Goal: Task Accomplishment & Management: Manage account settings

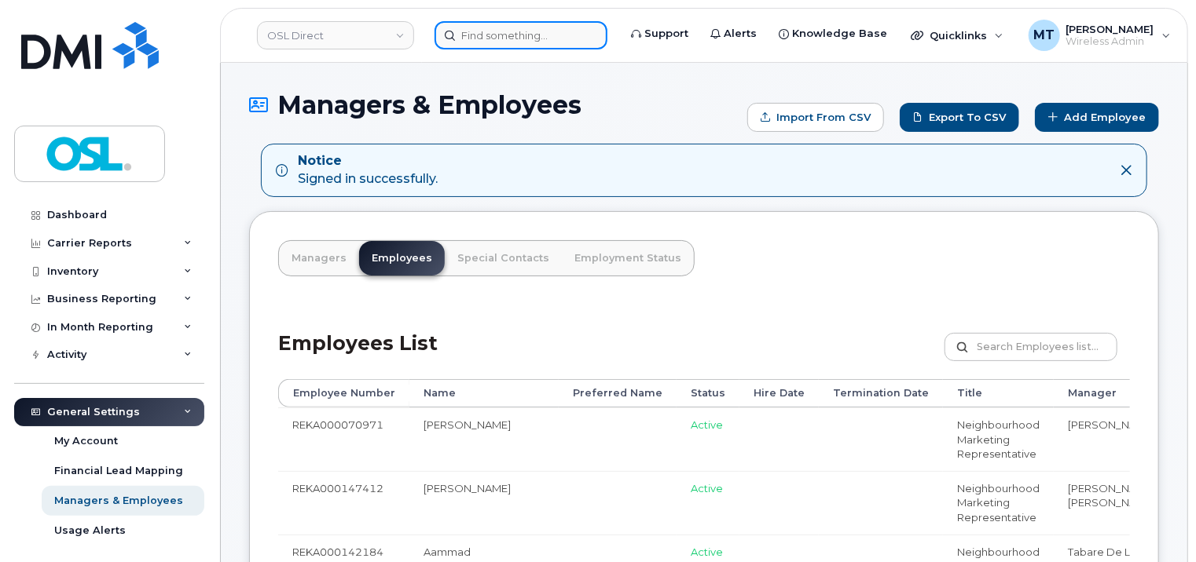
click at [564, 43] on input at bounding box center [520, 35] width 173 height 28
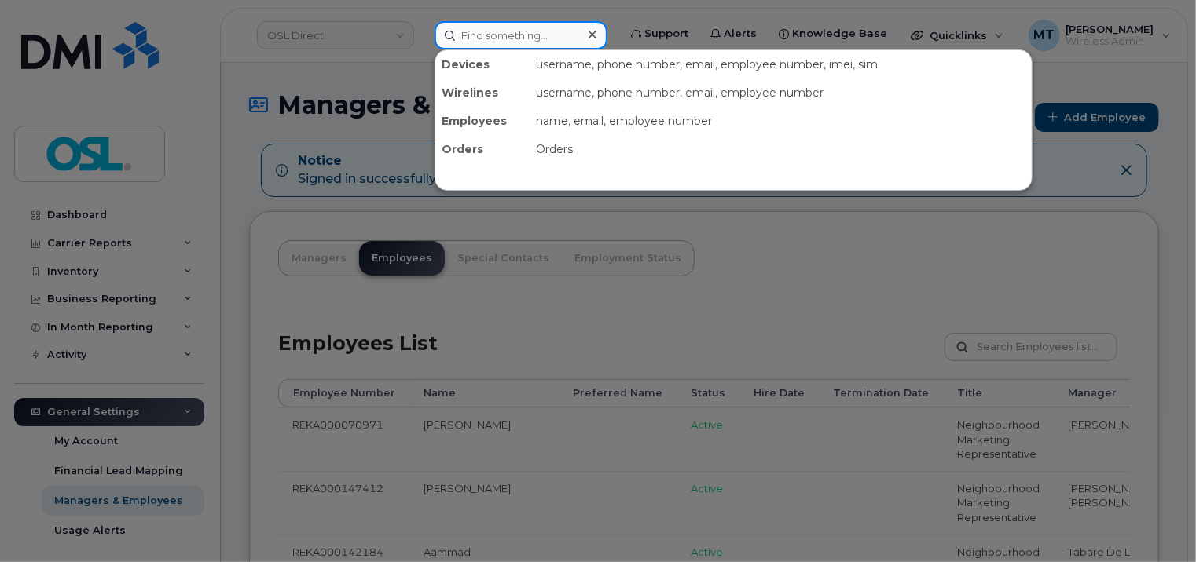
paste input "[PERSON_NAME][EMAIL_ADDRESS][DOMAIN_NAME]"
type input "[PERSON_NAME][EMAIL_ADDRESS][DOMAIN_NAME]"
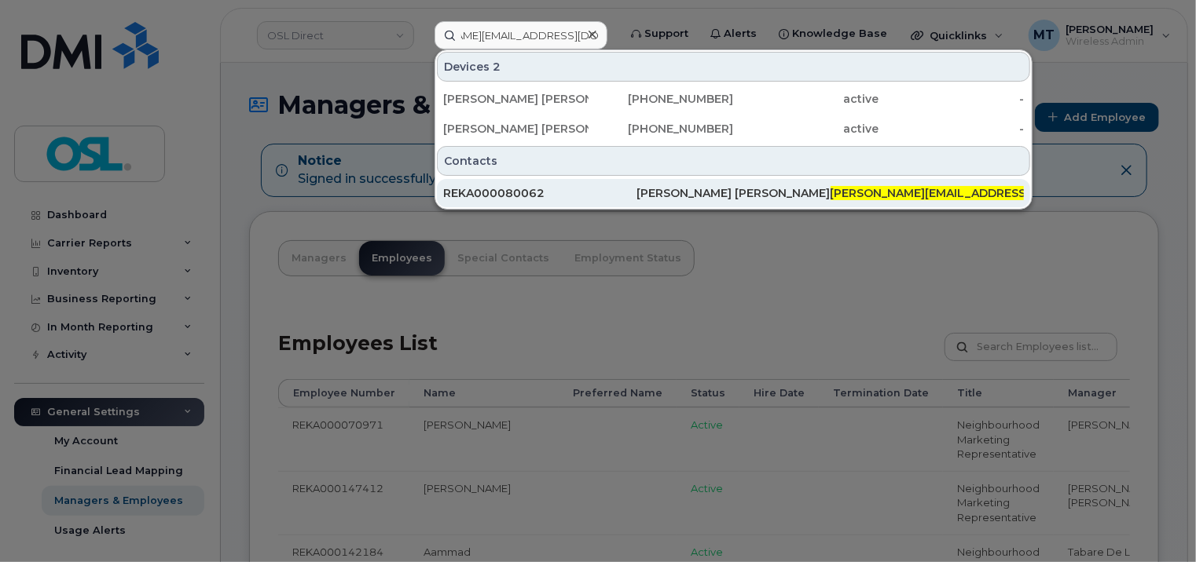
scroll to position [0, 0]
click at [636, 179] on div "REKA000080062" at bounding box center [732, 193] width 193 height 28
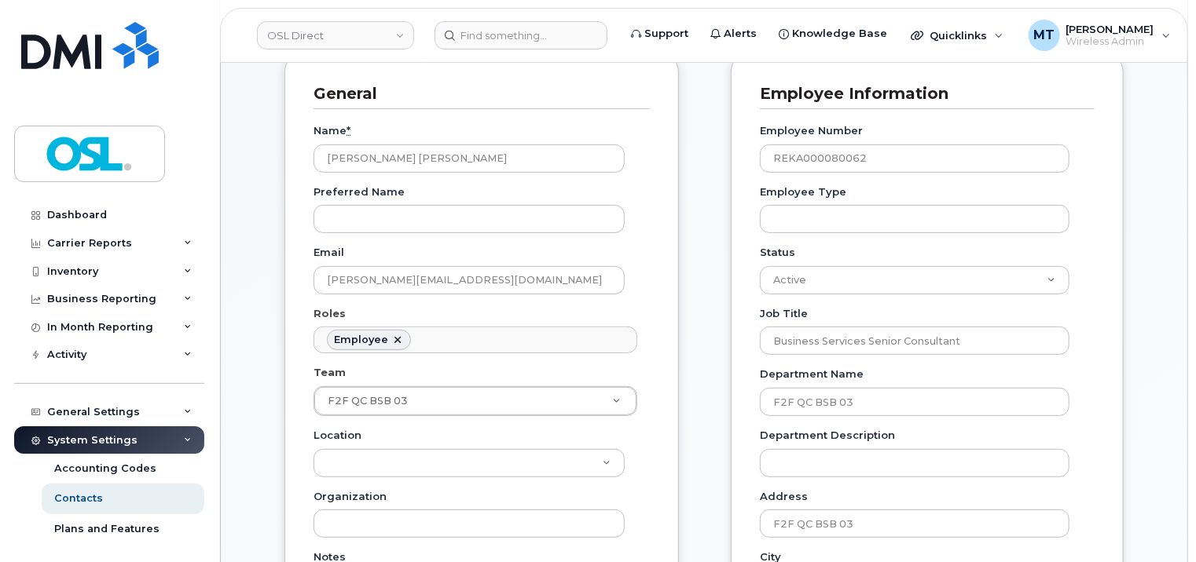
scroll to position [236, 0]
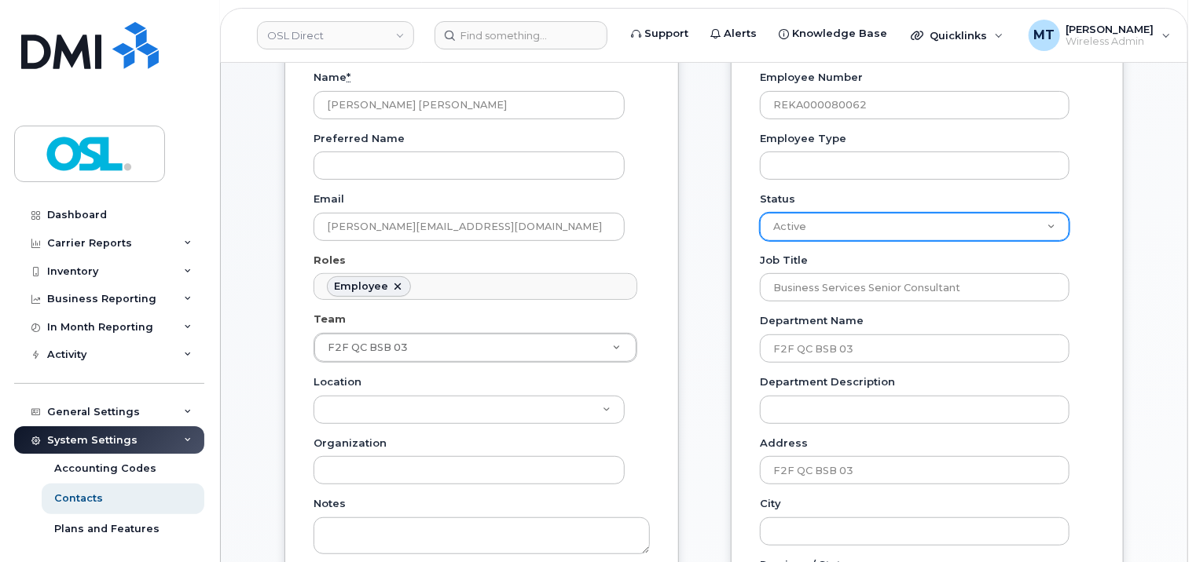
click at [1051, 229] on select "Active On-Leave Long Term Short Term Maternity Leave Temp Layoff Inactive" at bounding box center [915, 227] width 310 height 28
select select "on_leave"
click at [760, 213] on select "Active On-Leave Long Term Short Term Maternity Leave Temp Layoff Inactive" at bounding box center [915, 227] width 310 height 28
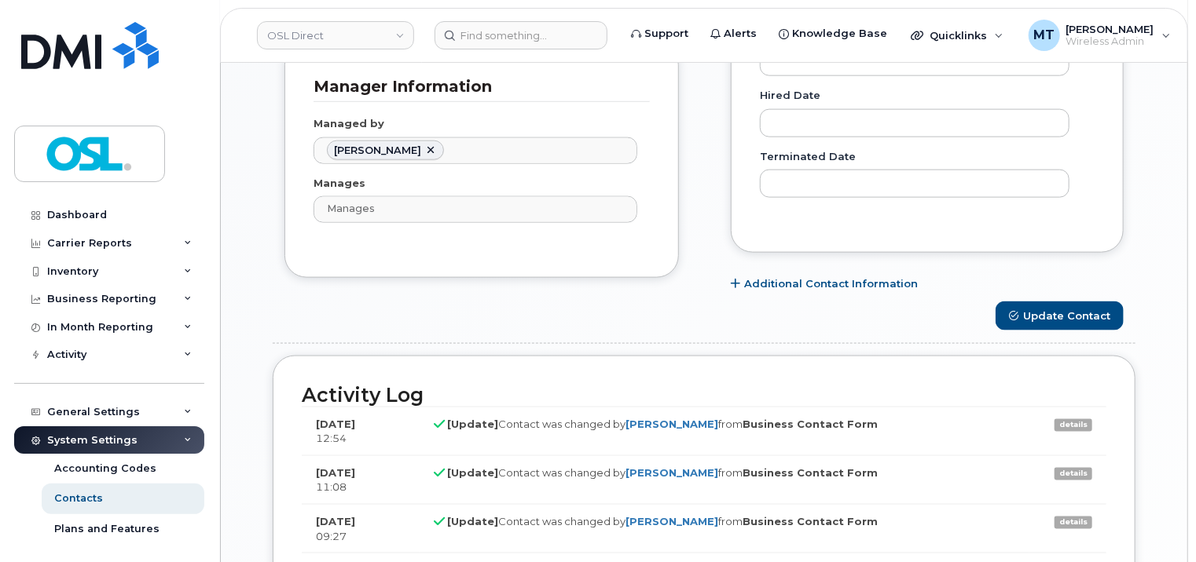
scroll to position [1100, 0]
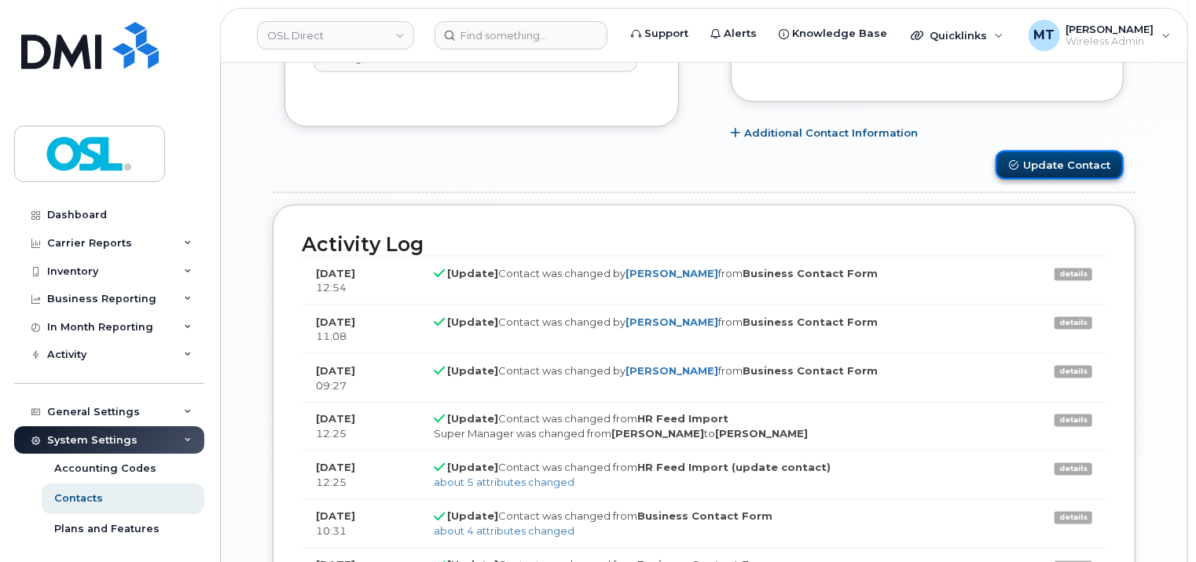
click at [1071, 174] on button "Update Contact" at bounding box center [1059, 165] width 128 height 29
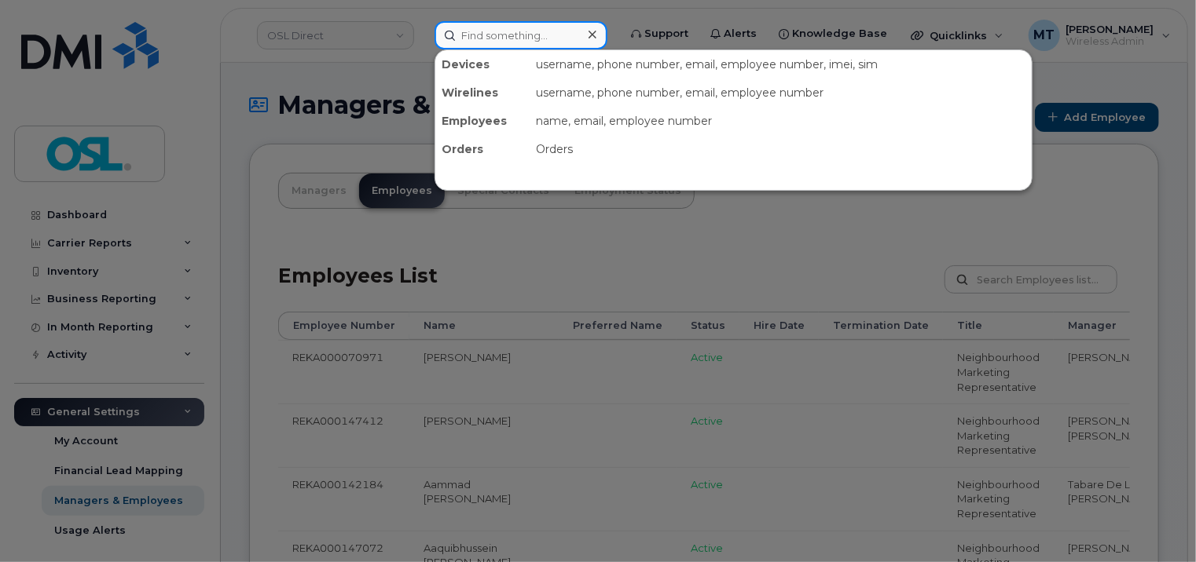
click at [556, 28] on input at bounding box center [520, 35] width 173 height 28
paste input "Eliace.Fofana@osldirect.com"
type input "Eliace.Fofana@osldirect.com"
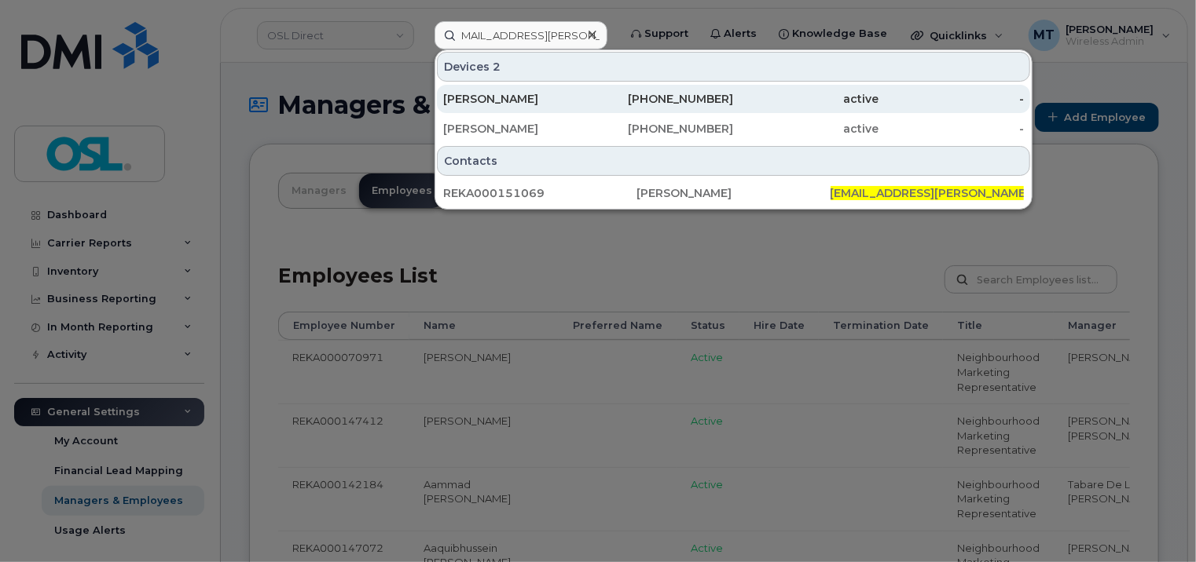
scroll to position [0, 0]
click at [527, 97] on div "Eliace Fofana" at bounding box center [515, 99] width 145 height 16
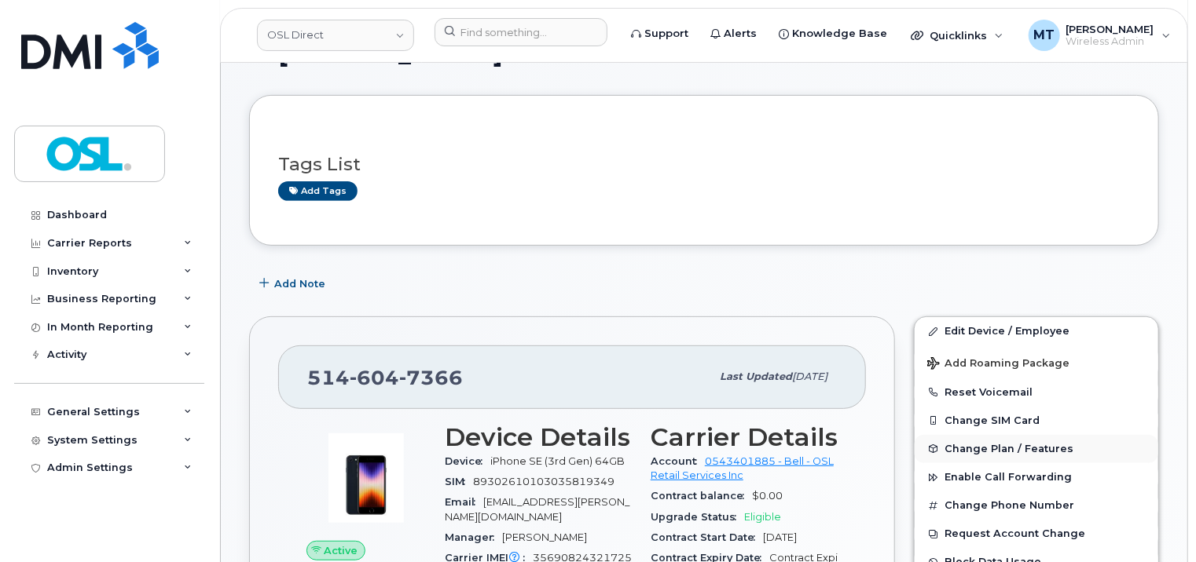
scroll to position [314, 0]
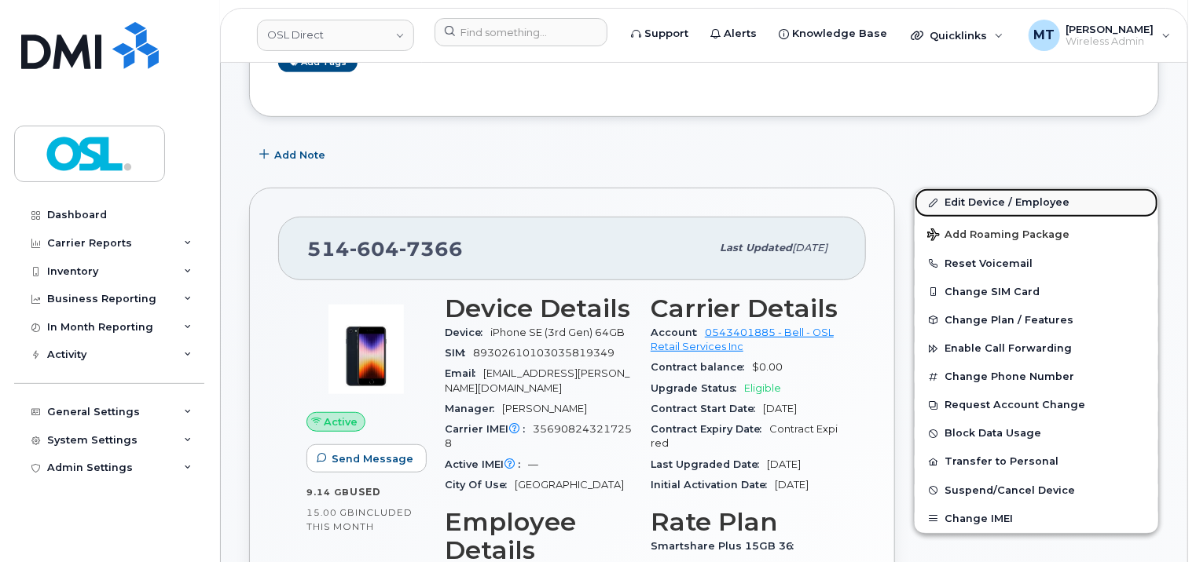
click at [1034, 194] on link "Edit Device / Employee" at bounding box center [1036, 203] width 244 height 28
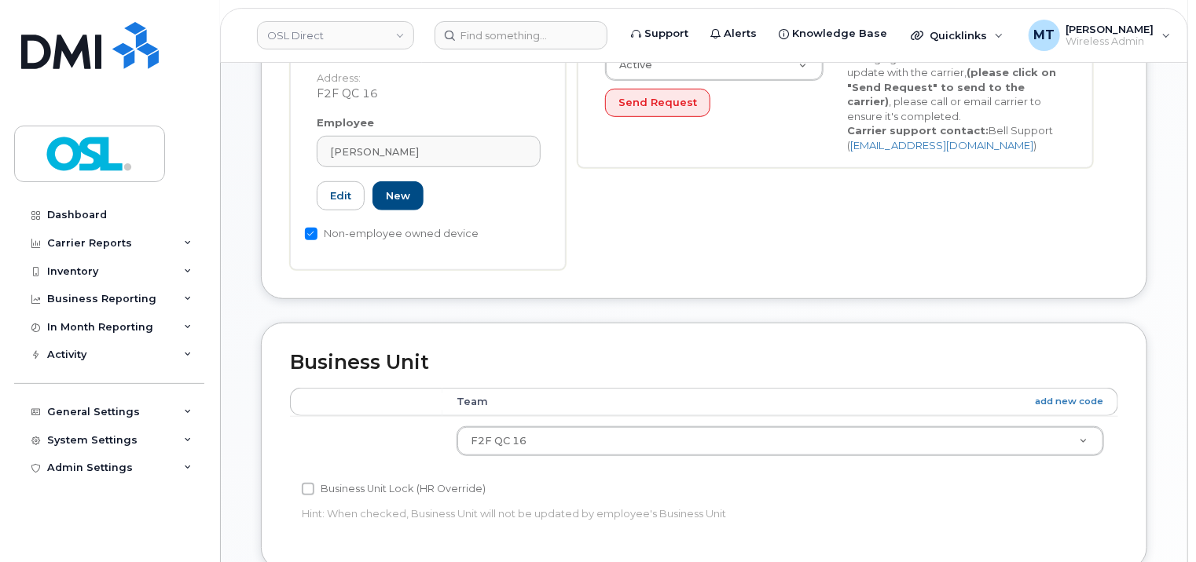
scroll to position [471, 0]
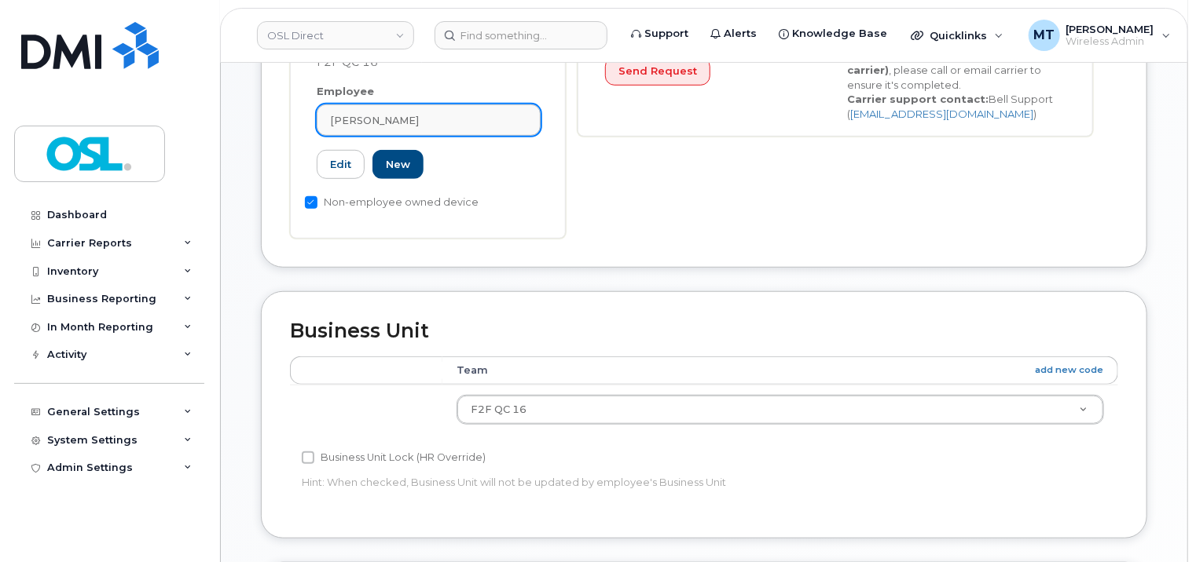
click at [412, 113] on div "Eliace Fofana" at bounding box center [428, 120] width 197 height 15
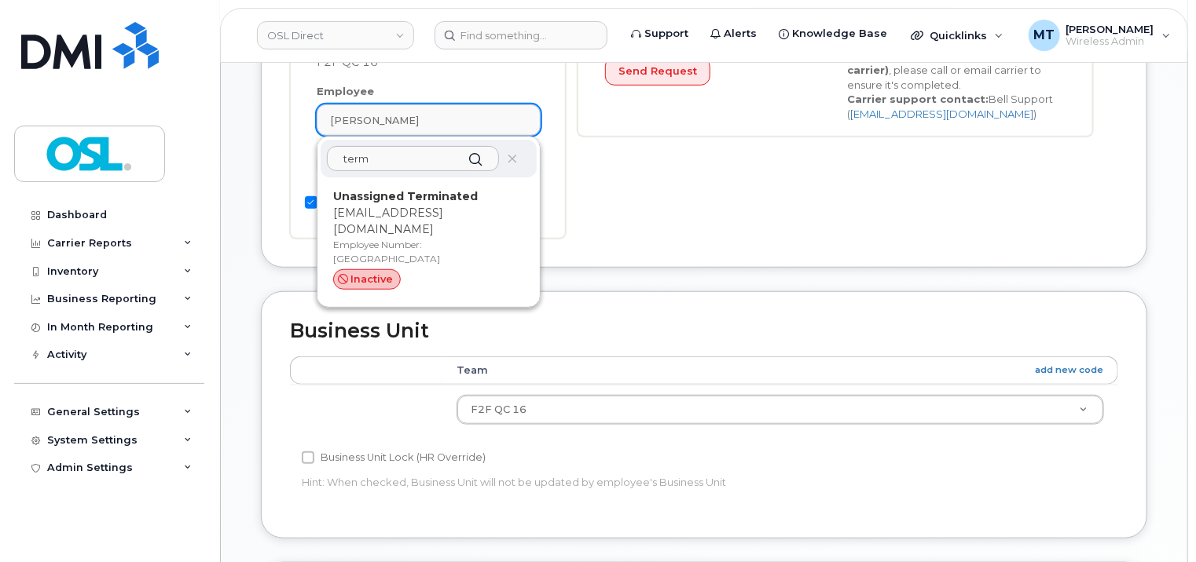
type input "term"
click at [412, 113] on div "Eliace Fofana" at bounding box center [428, 120] width 197 height 15
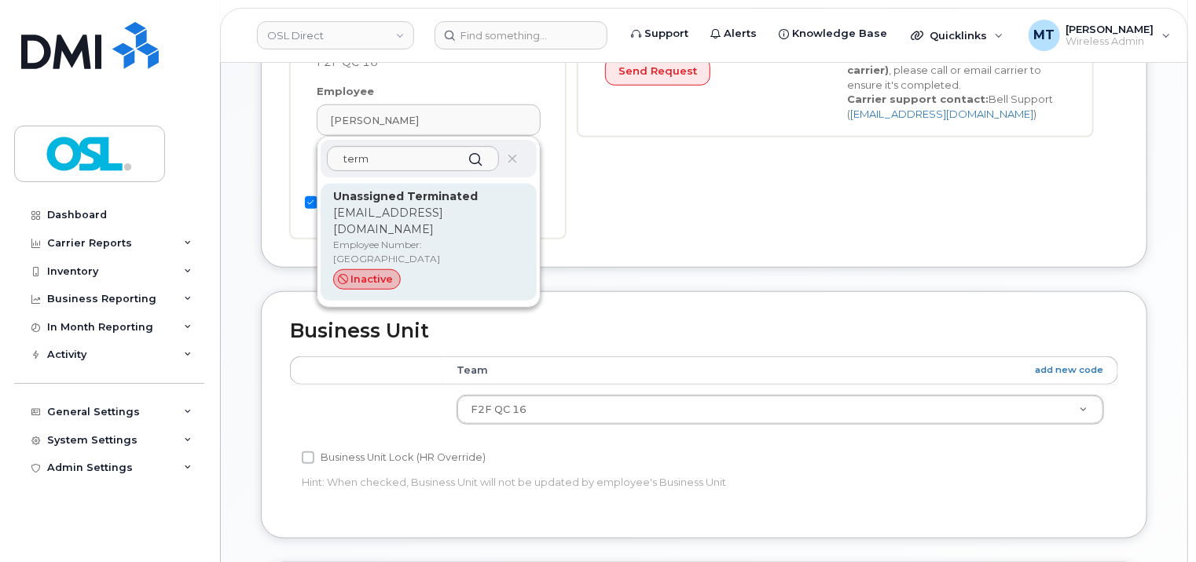
click at [405, 205] on p "support_2@osldirect.com" at bounding box center [428, 221] width 191 height 33
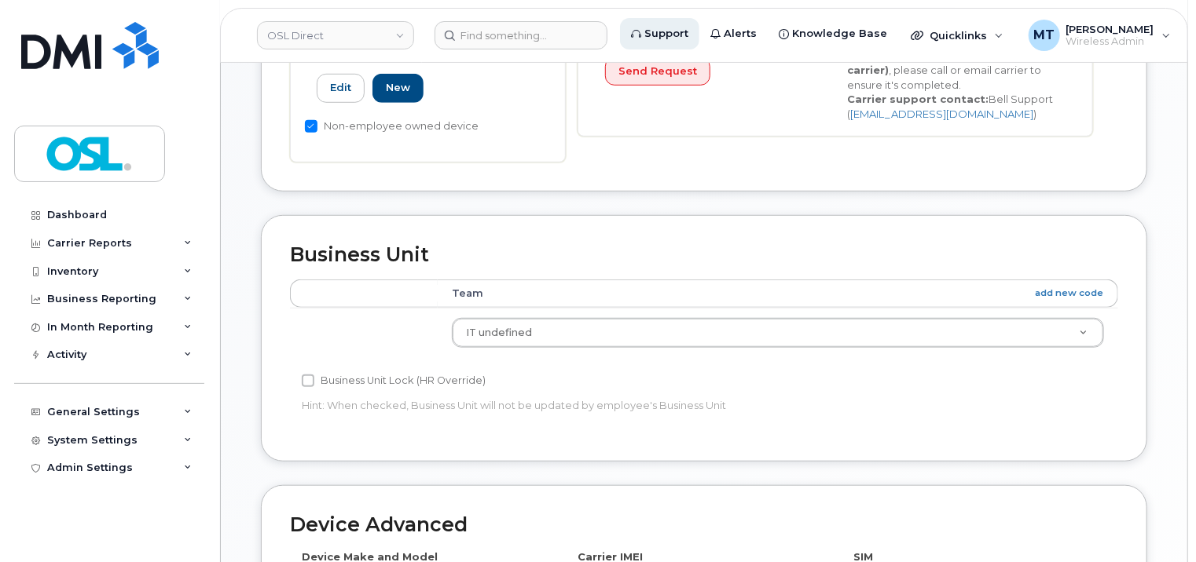
type input "UT"
type input "Unassigned Terminated"
type input "support_2@osldirect.com"
type input "4117510"
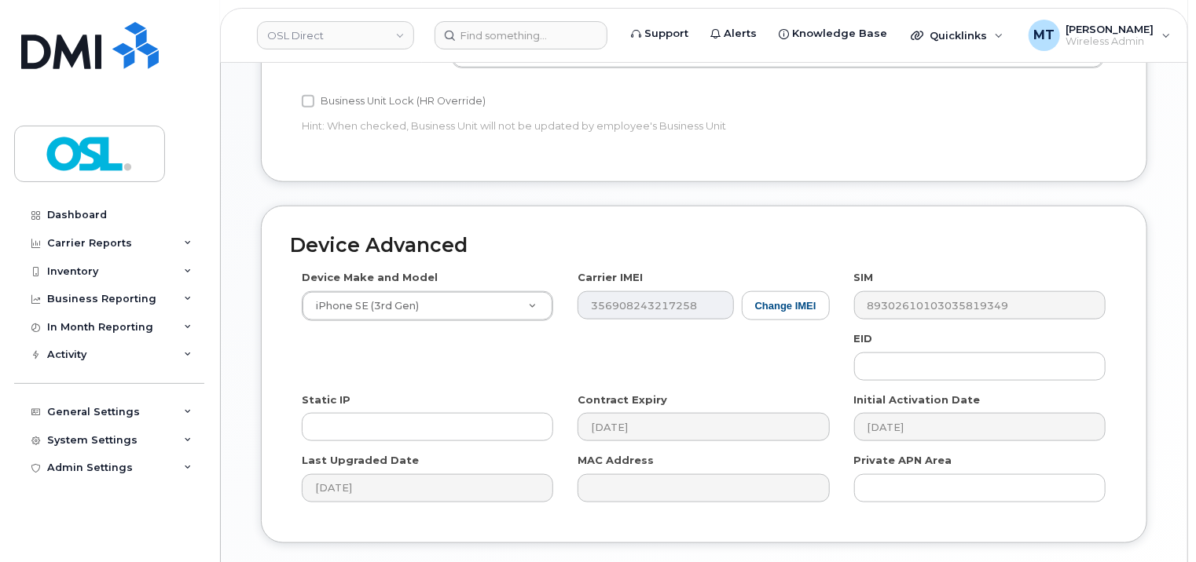
scroll to position [859, 0]
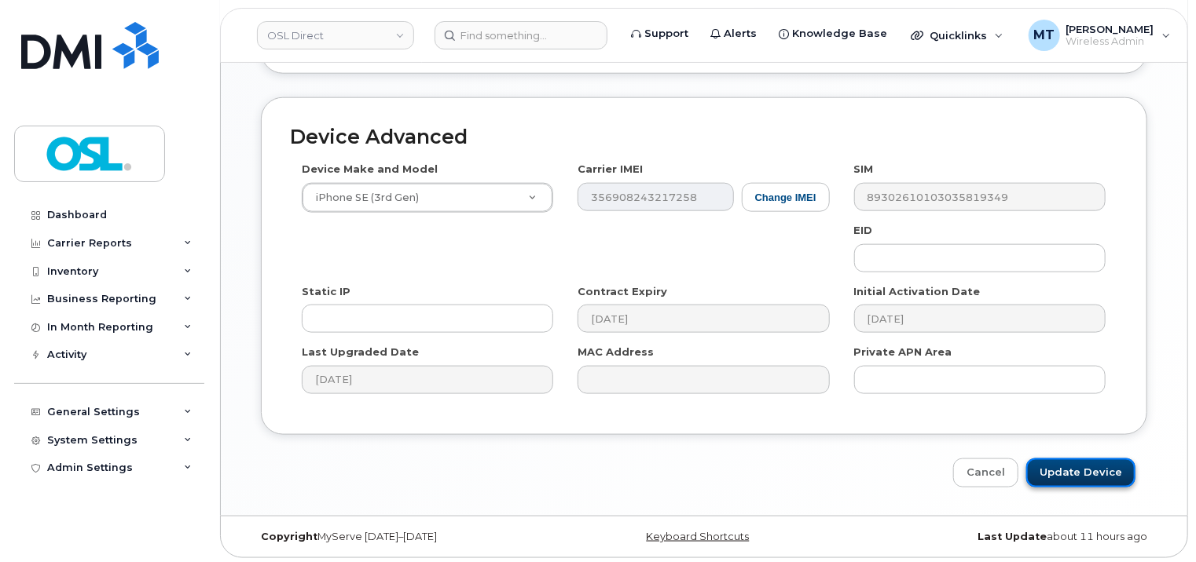
click at [1105, 477] on input "Update Device" at bounding box center [1080, 473] width 109 height 29
type input "Saving..."
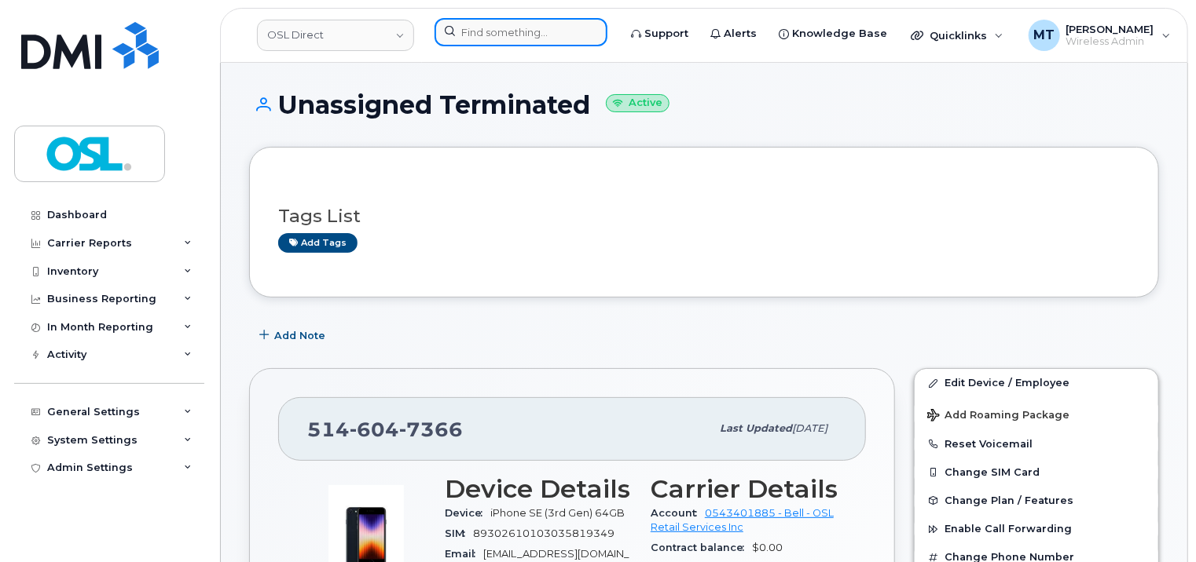
click at [537, 37] on input at bounding box center [520, 32] width 173 height 28
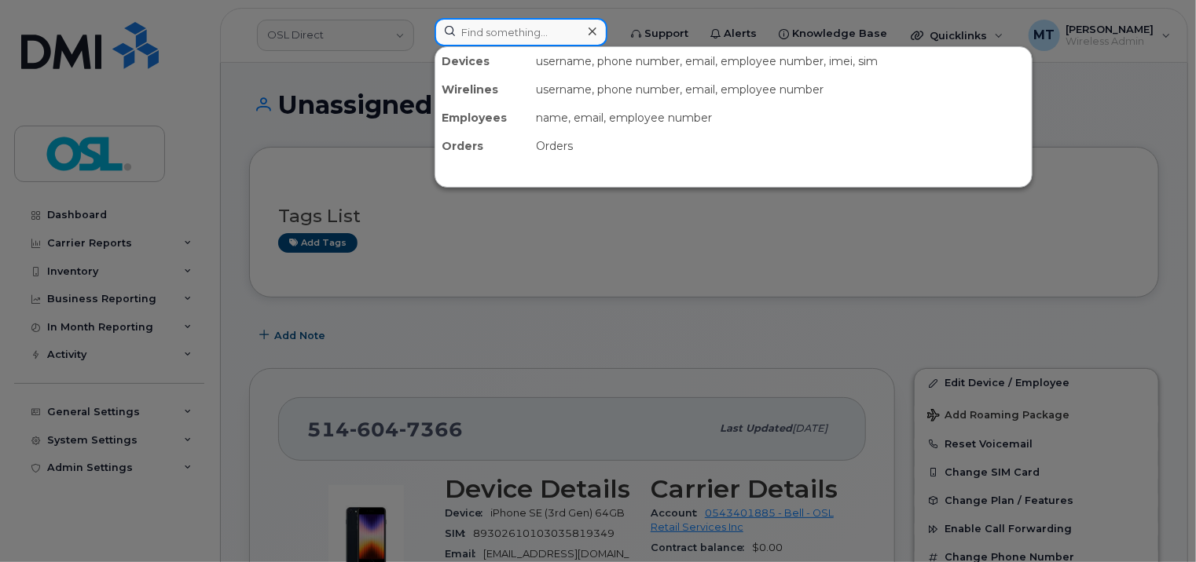
paste input "Eliace.Fofana@osldirect.com"
type input "Eliace.Fofana@osldirect.com"
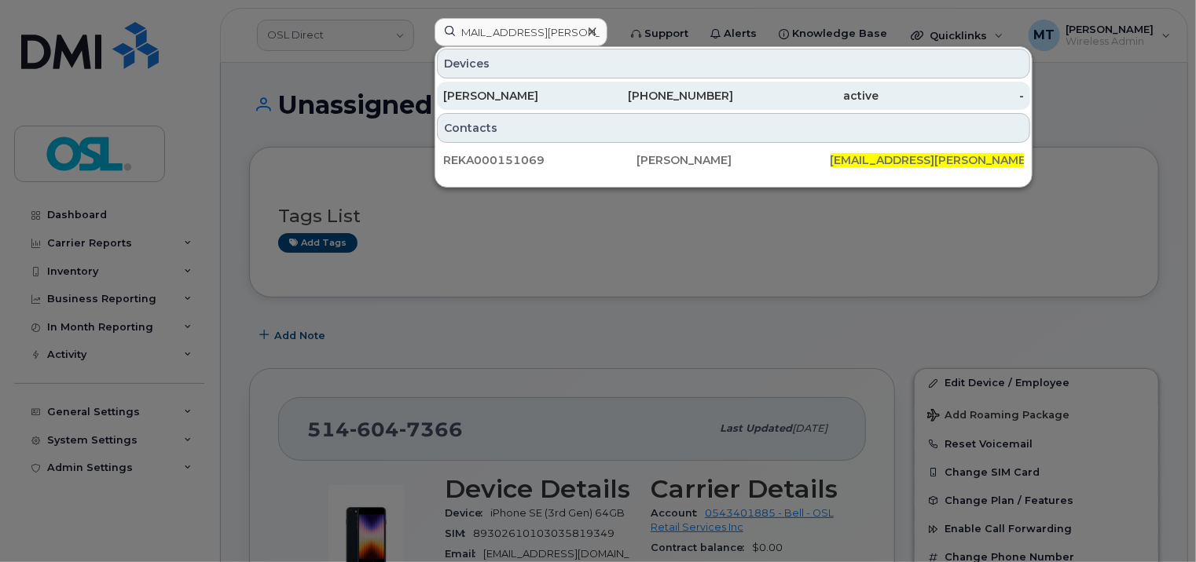
click at [588, 94] on div "Eliace Fofana" at bounding box center [515, 96] width 145 height 16
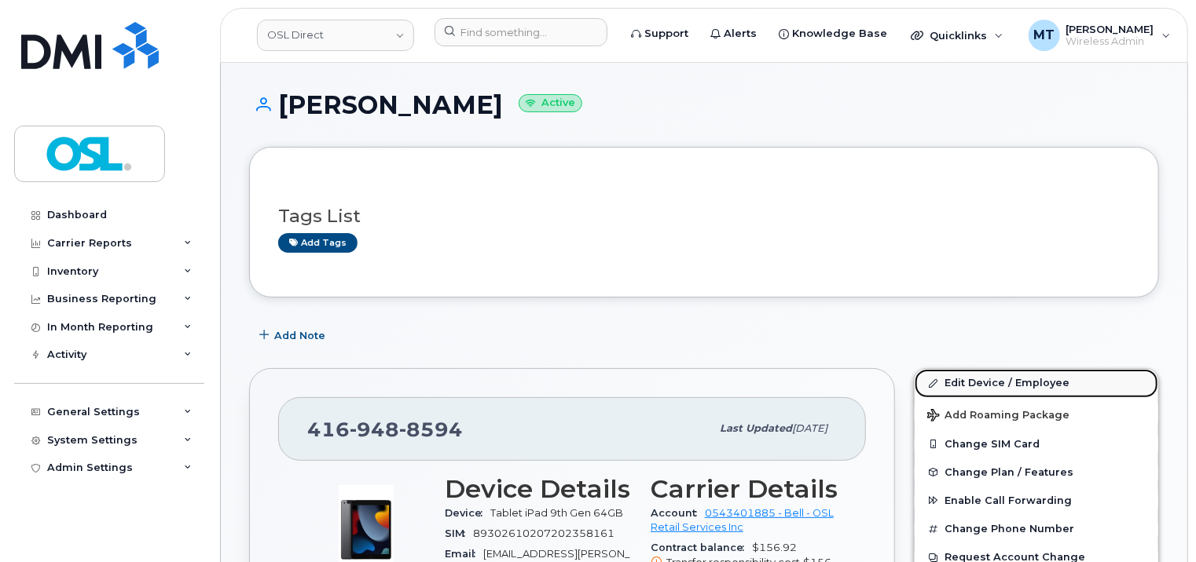
click at [973, 387] on link "Edit Device / Employee" at bounding box center [1036, 383] width 244 height 28
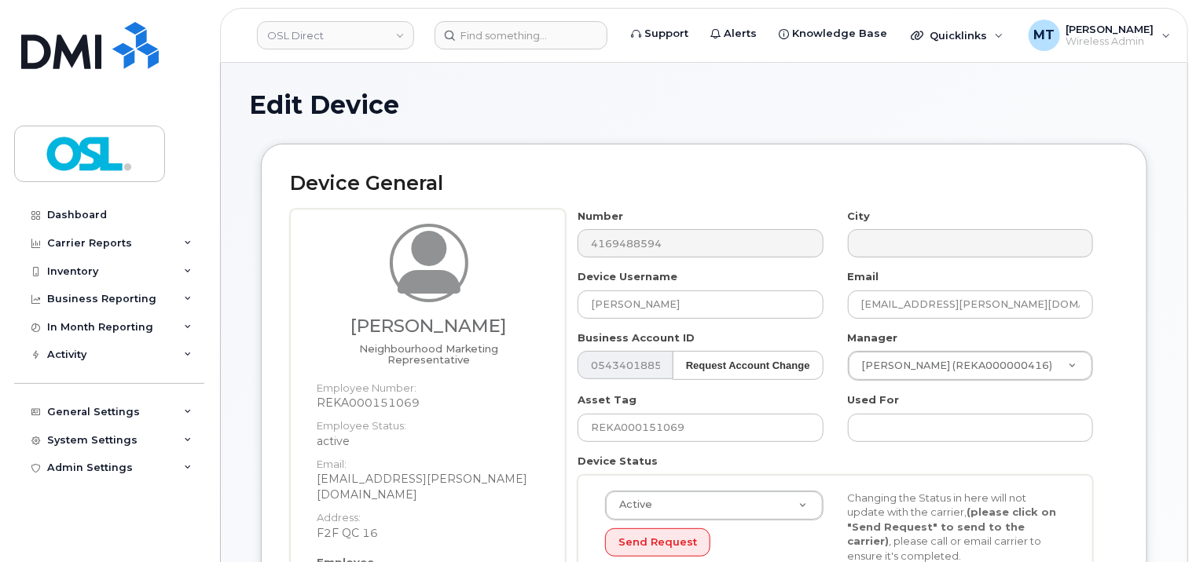
scroll to position [314, 0]
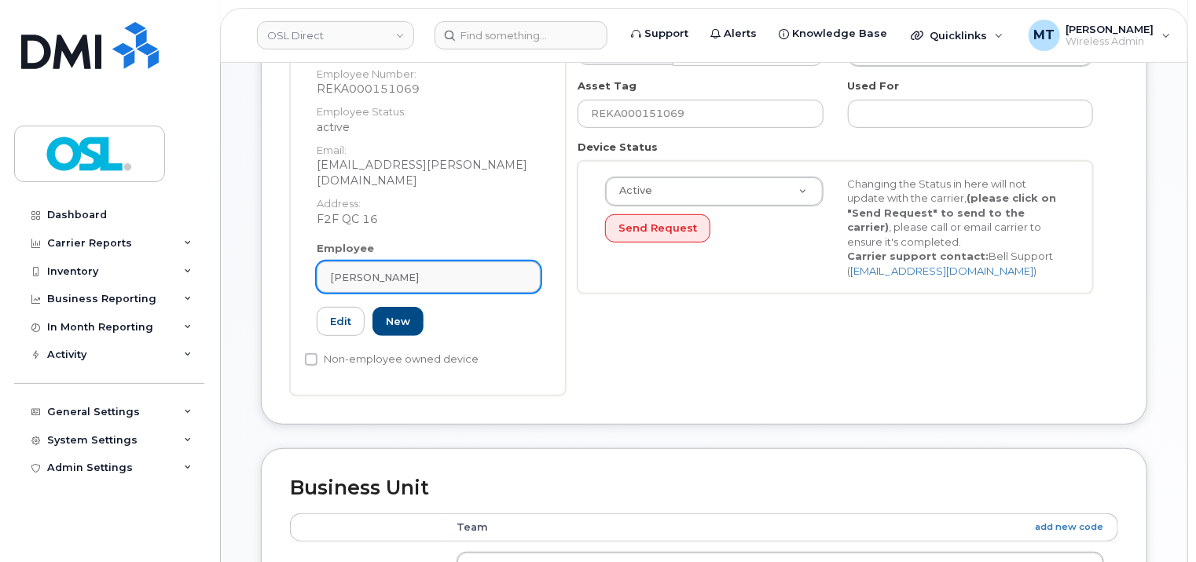
click at [468, 270] on div "[PERSON_NAME]" at bounding box center [428, 277] width 197 height 15
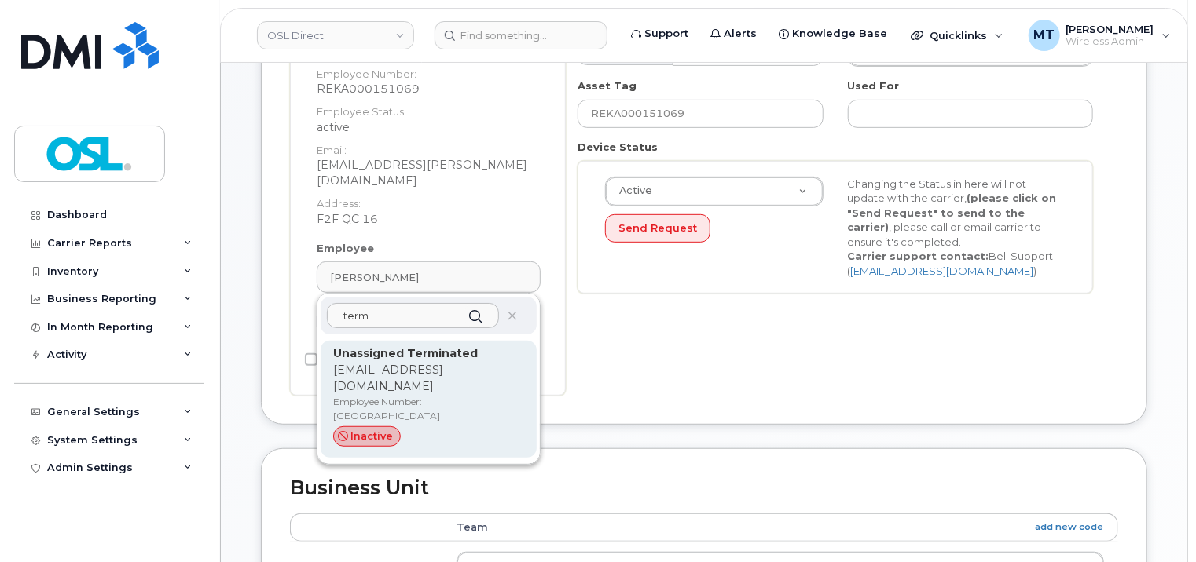
type input "term"
click at [439, 346] on strong "Unassigned Terminated" at bounding box center [405, 353] width 145 height 14
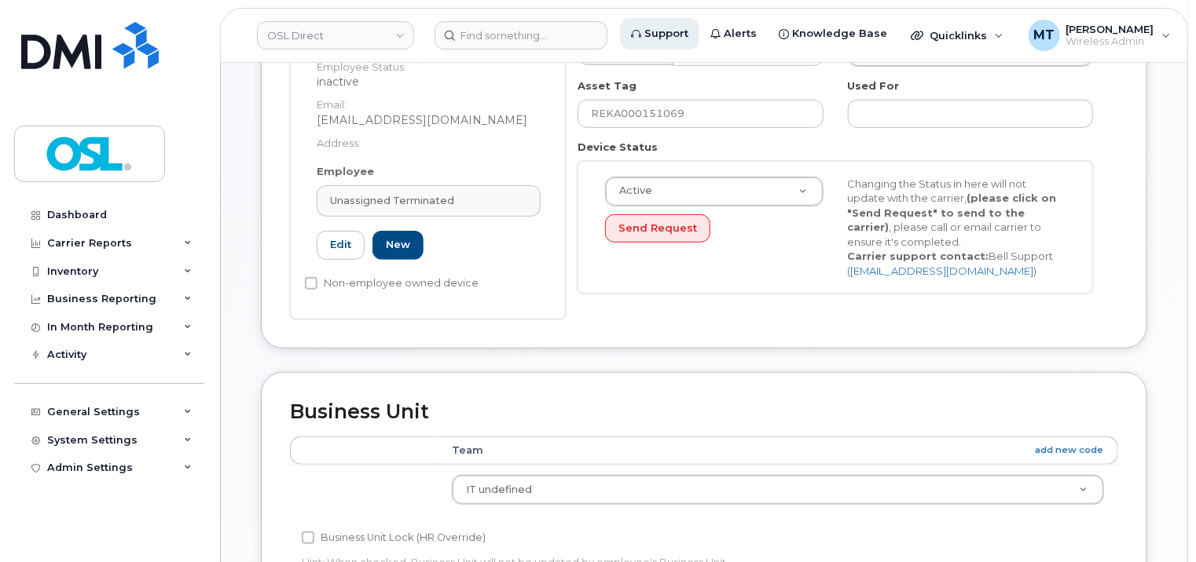
type input "UT"
type input "Unassigned Terminated"
type input "[EMAIL_ADDRESS][DOMAIN_NAME]"
type input "4117510"
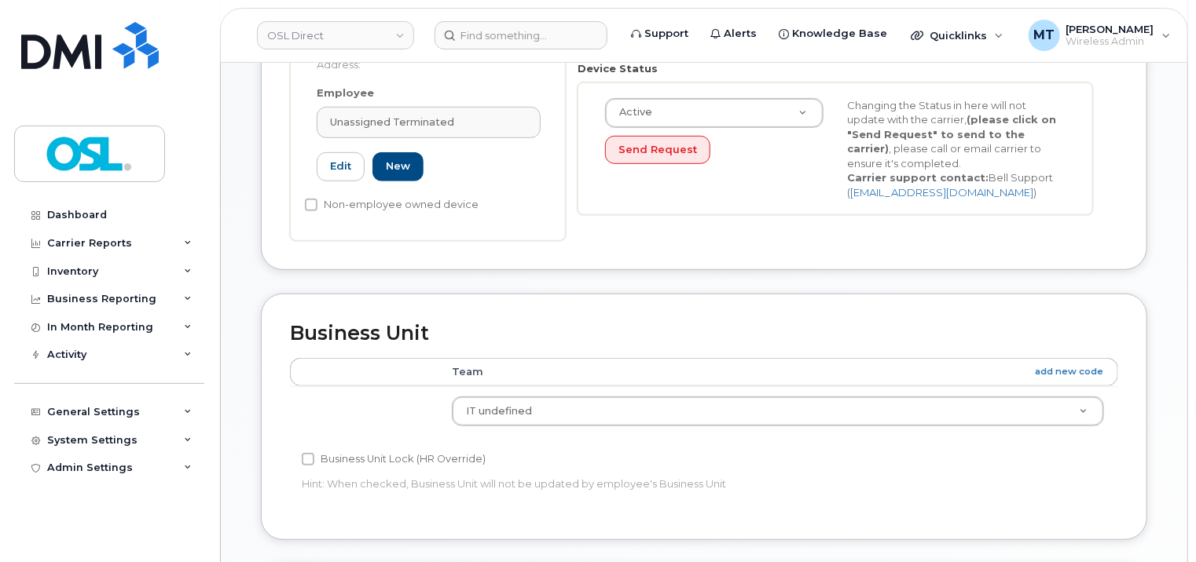
scroll to position [859, 0]
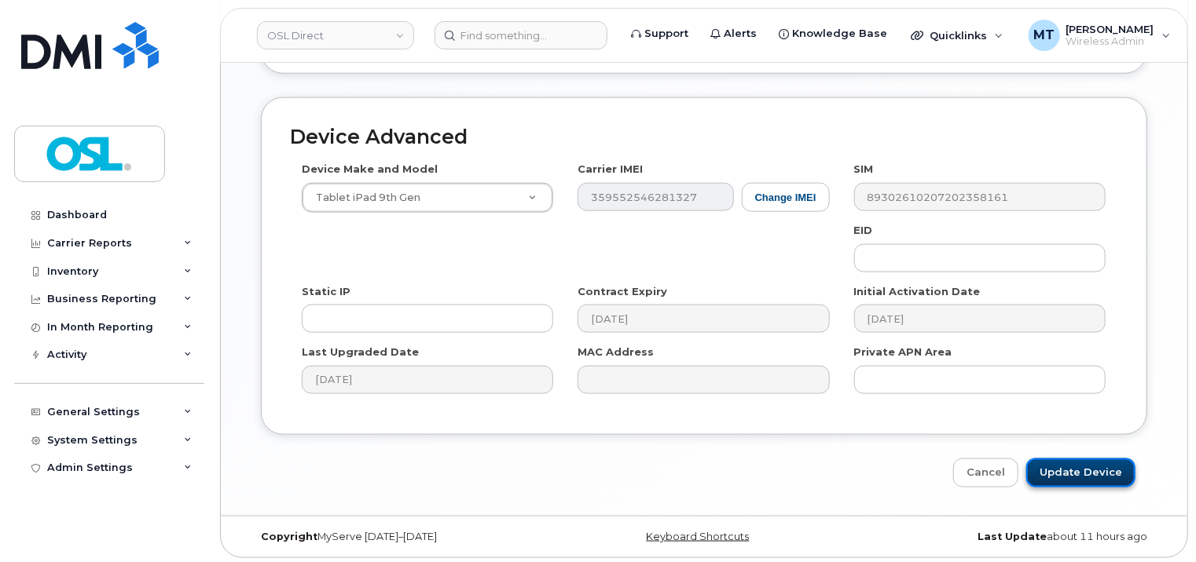
click at [1107, 460] on input "Update Device" at bounding box center [1080, 473] width 109 height 29
type input "Saving..."
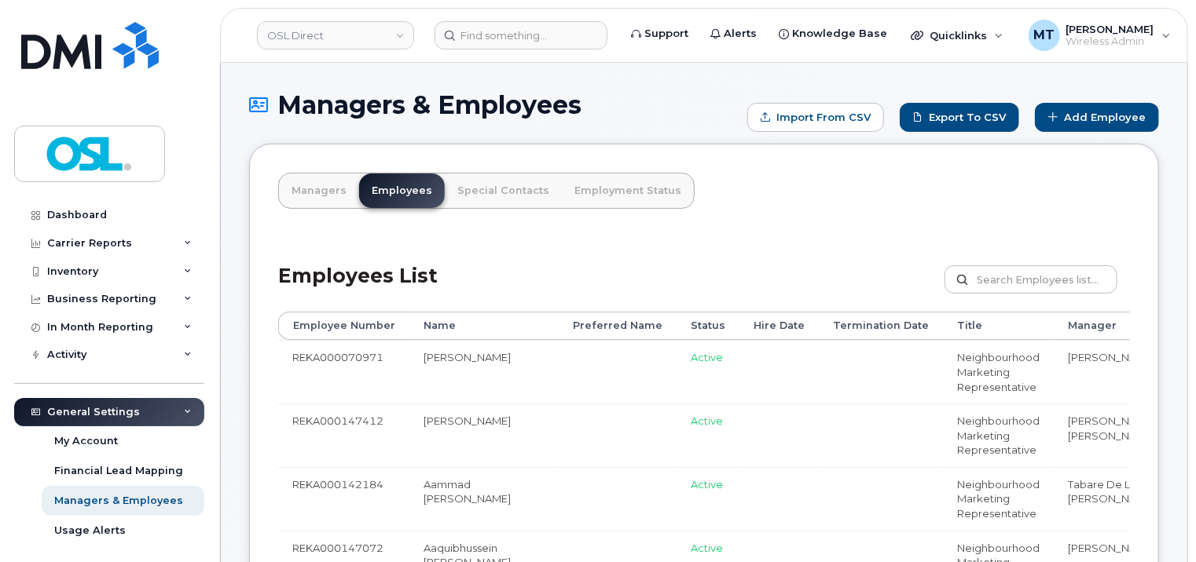
click at [1040, 294] on div "Customize Filter Refresh Export" at bounding box center [1036, 283] width 185 height 35
click at [1036, 288] on input "text" at bounding box center [1030, 280] width 173 height 28
paste input "REKA000151069"
type input "REKA000151069"
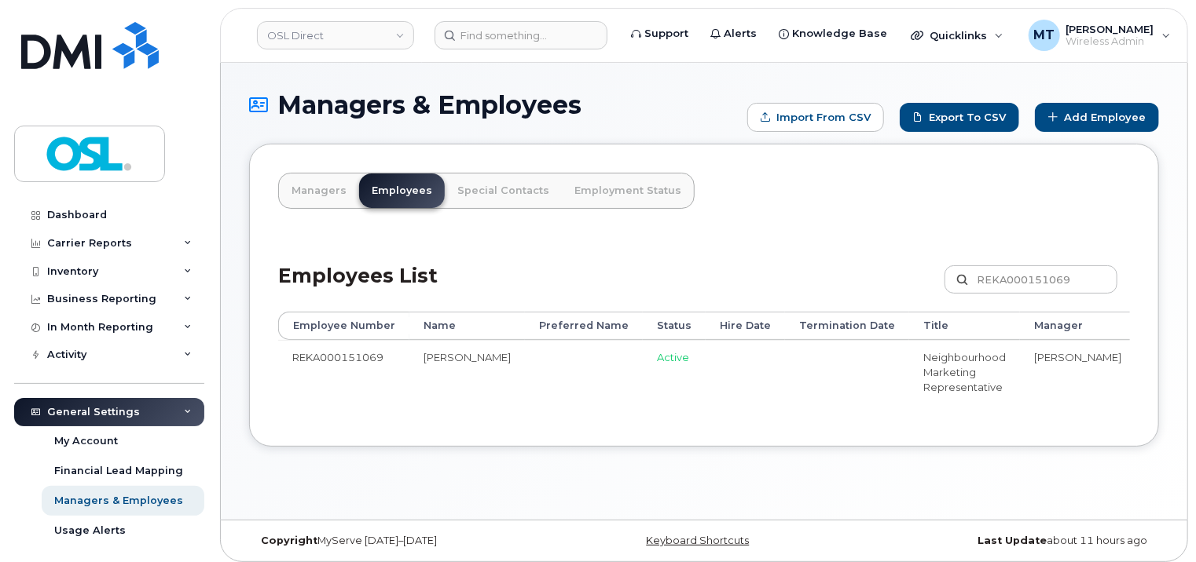
drag, startPoint x: 928, startPoint y: 414, endPoint x: 1064, endPoint y: 413, distance: 136.7
click at [1064, 413] on div "Employee Number Name Preferred Name Status Hire Date Termination Date Title Man…" at bounding box center [704, 365] width 852 height 106
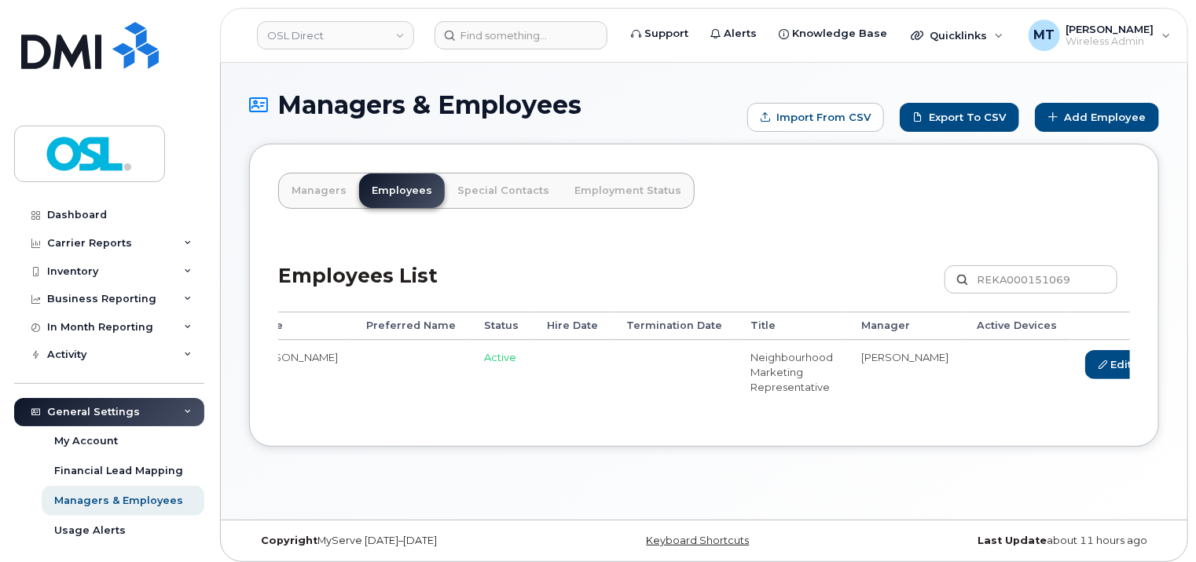
click at [1151, 361] on link "Delete" at bounding box center [1188, 364] width 75 height 29
